Goal: Find specific fact: Find specific fact

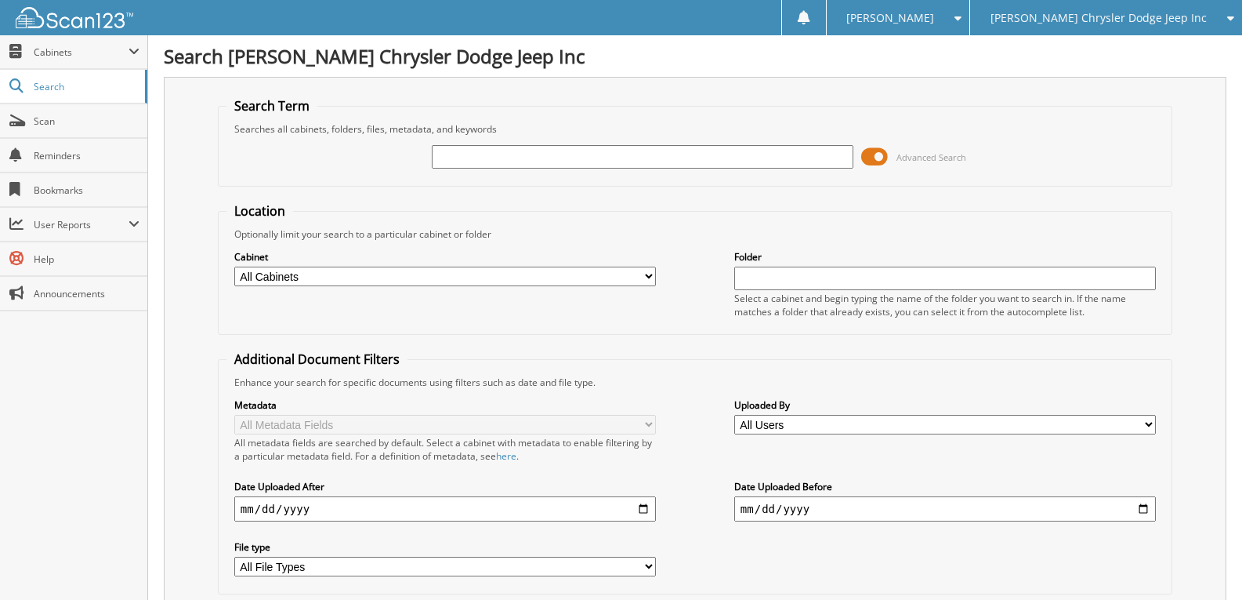
click at [477, 158] on input "text" at bounding box center [643, 157] width 422 height 24
type input "60504"
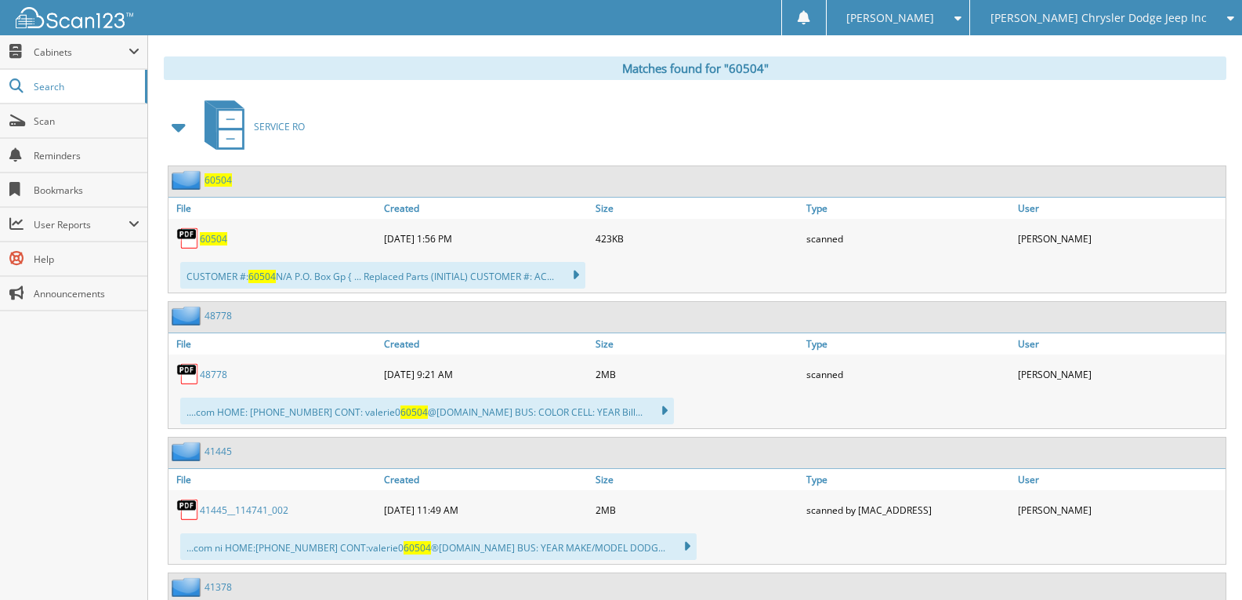
scroll to position [632, 0]
click at [212, 241] on span "60504" at bounding box center [213, 237] width 27 height 13
